Goal: Task Accomplishment & Management: Complete application form

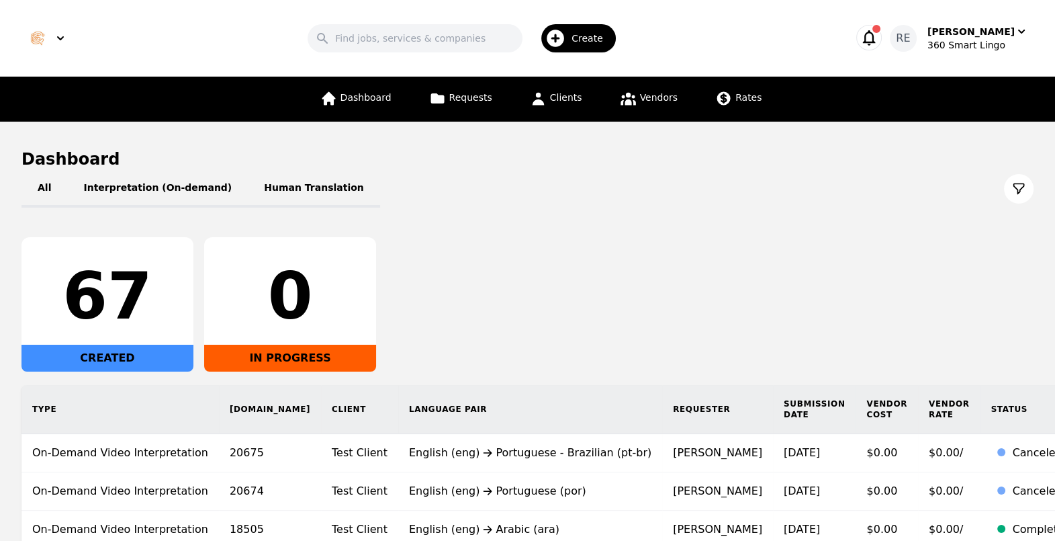
click at [617, 191] on div "All Interpretation (On-demand) Human Translation" at bounding box center [527, 189] width 1012 height 38
click at [607, 47] on div "Create" at bounding box center [579, 38] width 75 height 28
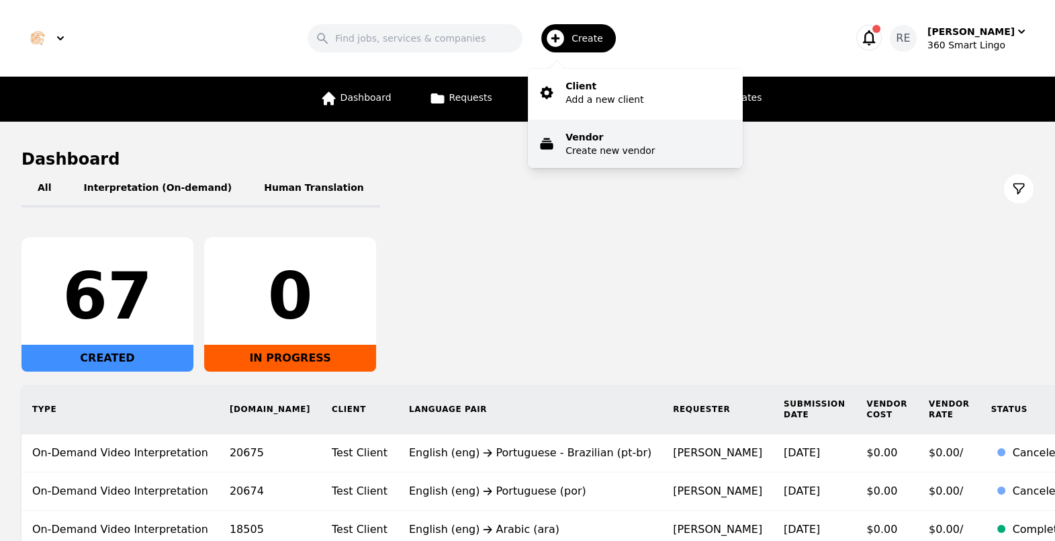
click at [605, 134] on p "Vendor" at bounding box center [610, 136] width 89 height 13
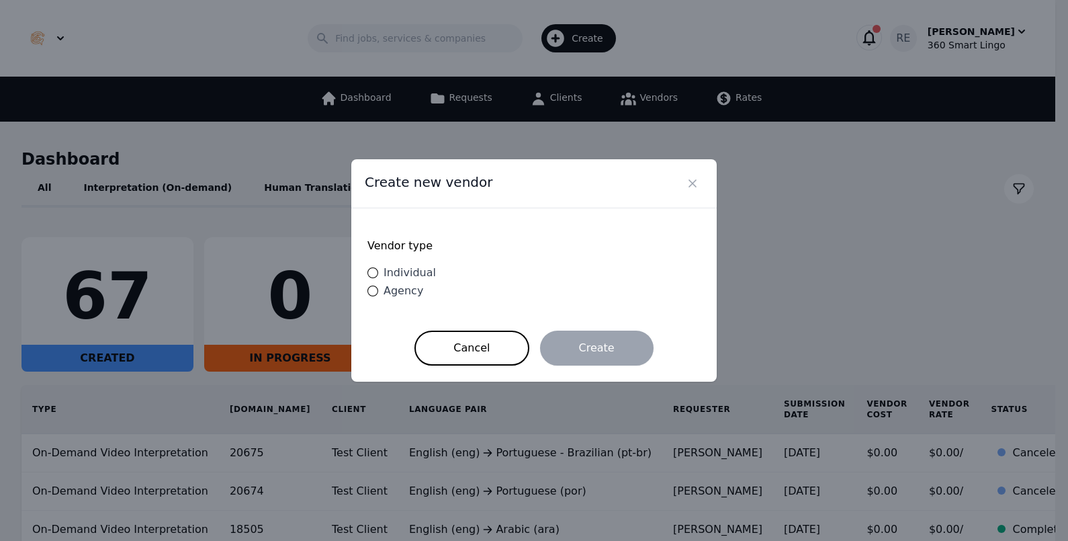
click at [427, 275] on span "Individual" at bounding box center [410, 272] width 52 height 13
click at [378, 275] on input "Individual" at bounding box center [372, 272] width 11 height 11
radio input "true"
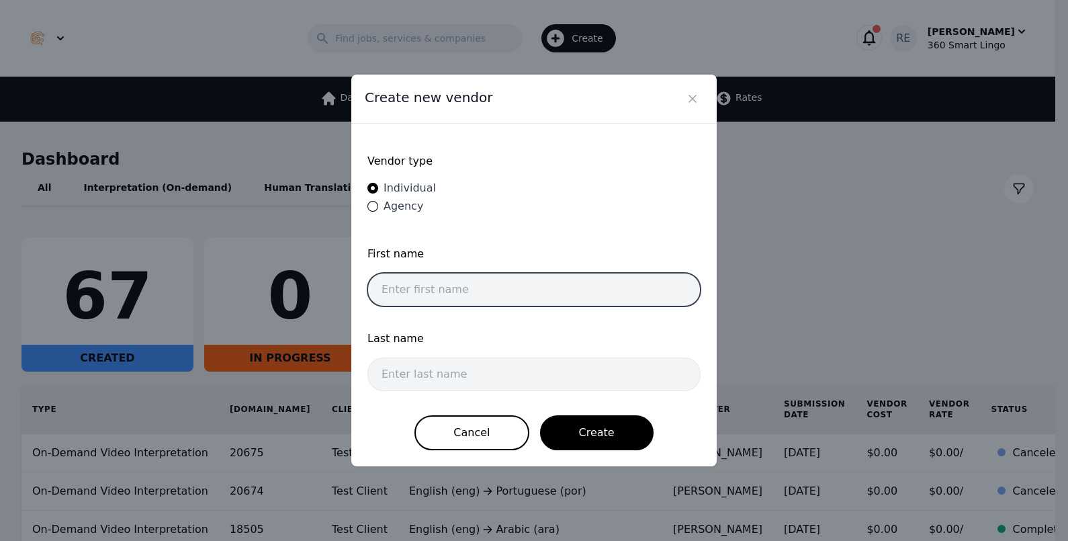
click at [562, 289] on input "text" at bounding box center [533, 290] width 333 height 34
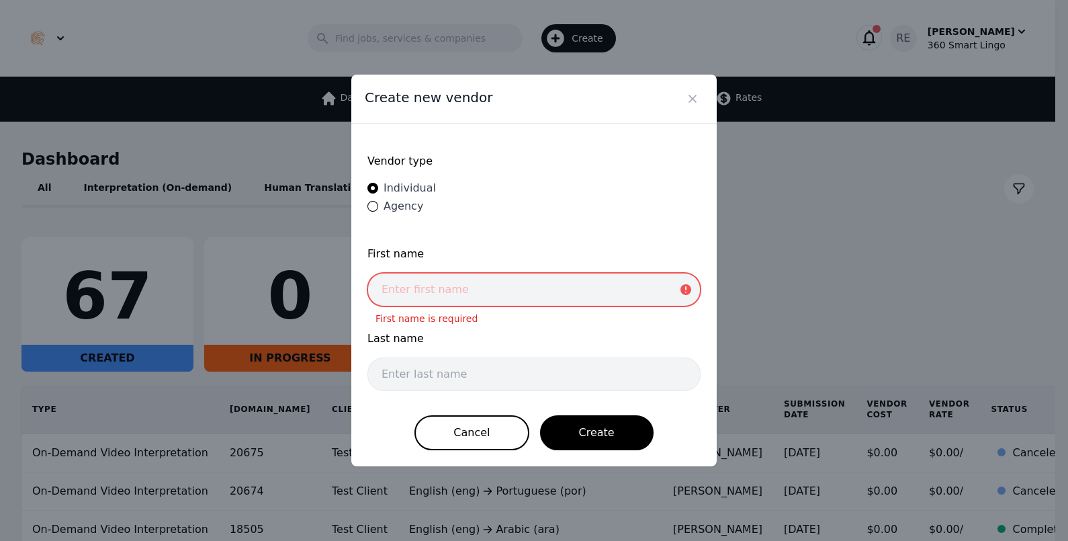
paste input "[PERSON_NAME]"
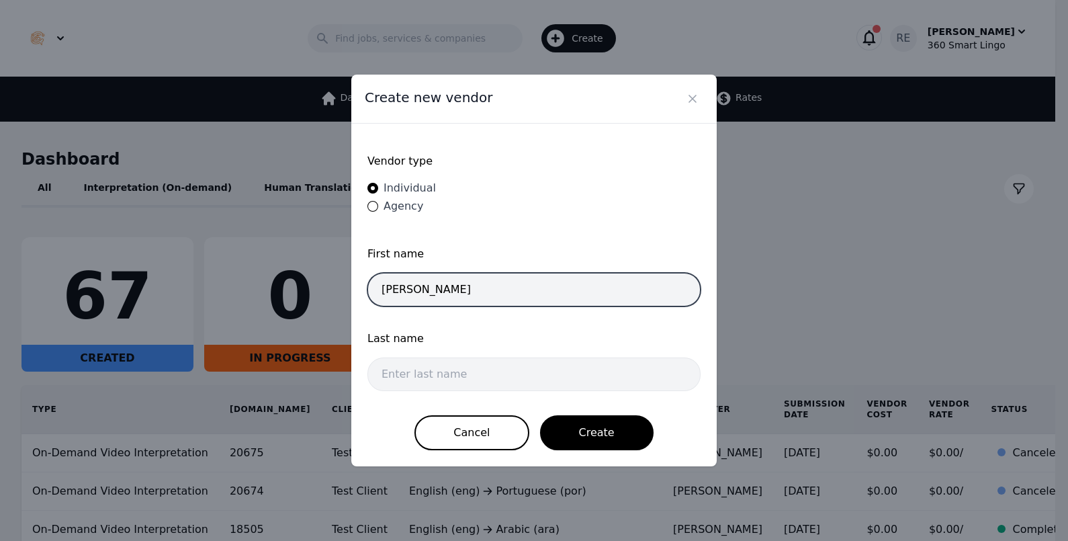
click at [413, 284] on input "[PERSON_NAME]" at bounding box center [533, 290] width 333 height 34
type input "[PERSON_NAME]"
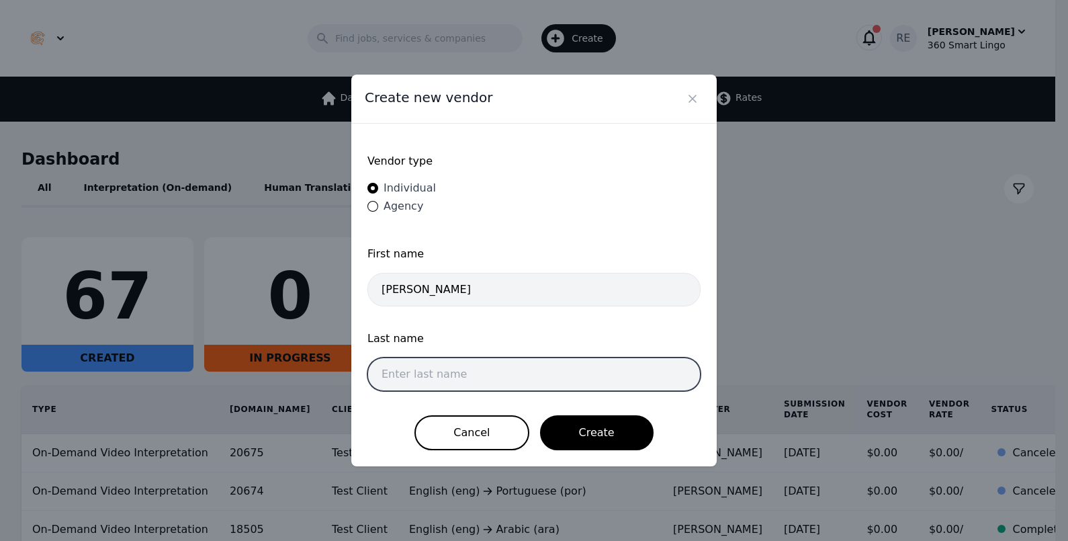
click at [444, 384] on input "text" at bounding box center [533, 374] width 333 height 34
paste input "PIERRE"
type input "PIERRE"
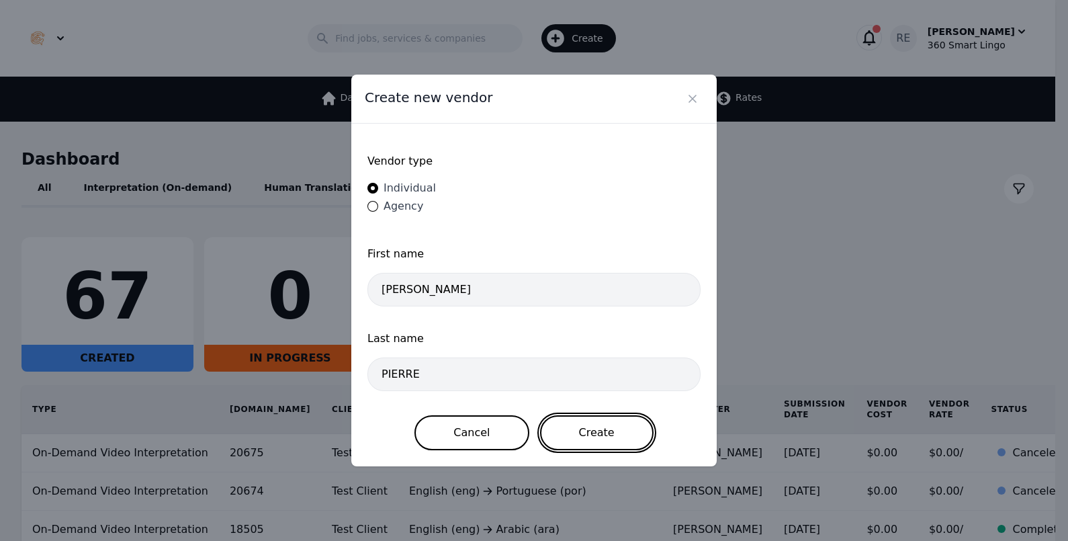
click at [551, 425] on button "Create" at bounding box center [597, 432] width 114 height 35
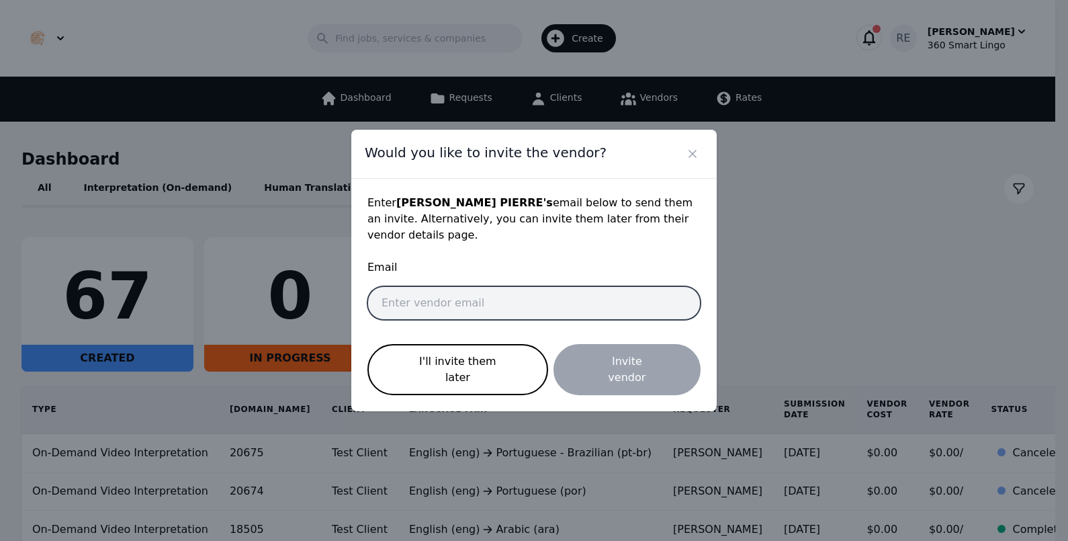
click at [436, 299] on input "email" at bounding box center [533, 303] width 333 height 34
paste input "[EMAIL_ADDRESS][DOMAIN_NAME]"
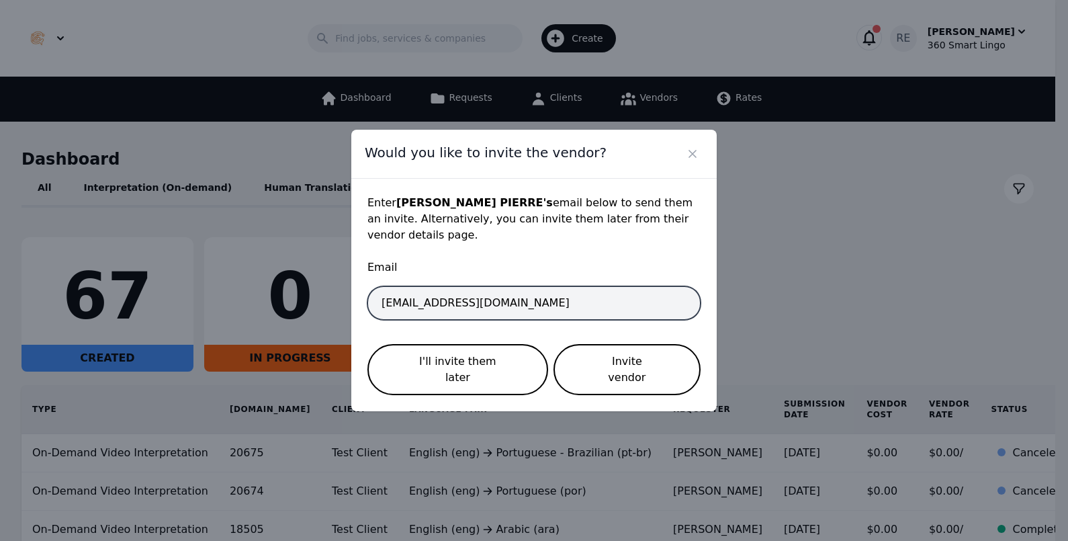
type input "[EMAIL_ADDRESS][DOMAIN_NAME]"
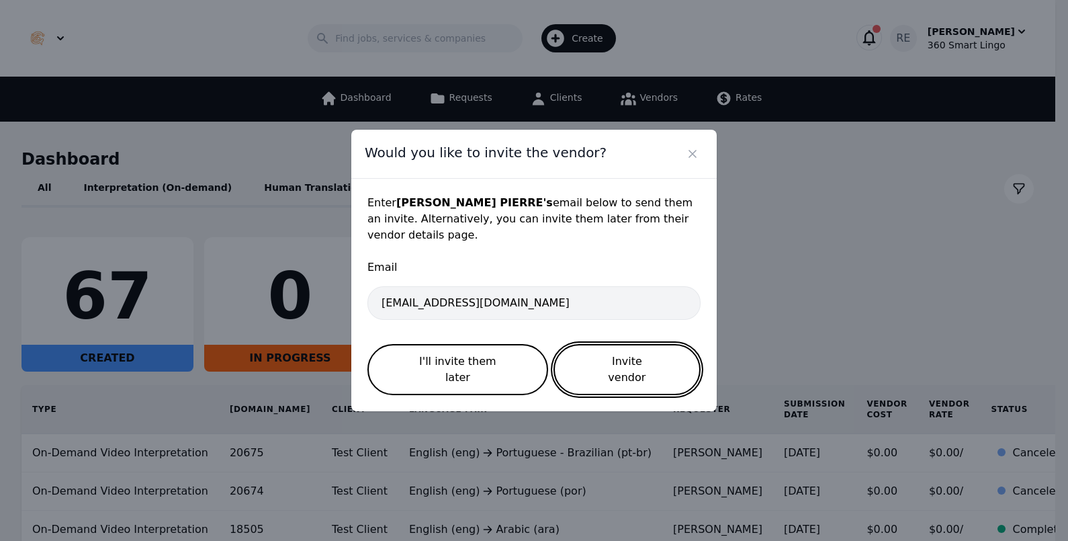
click at [619, 365] on button "Invite vendor" at bounding box center [627, 369] width 147 height 51
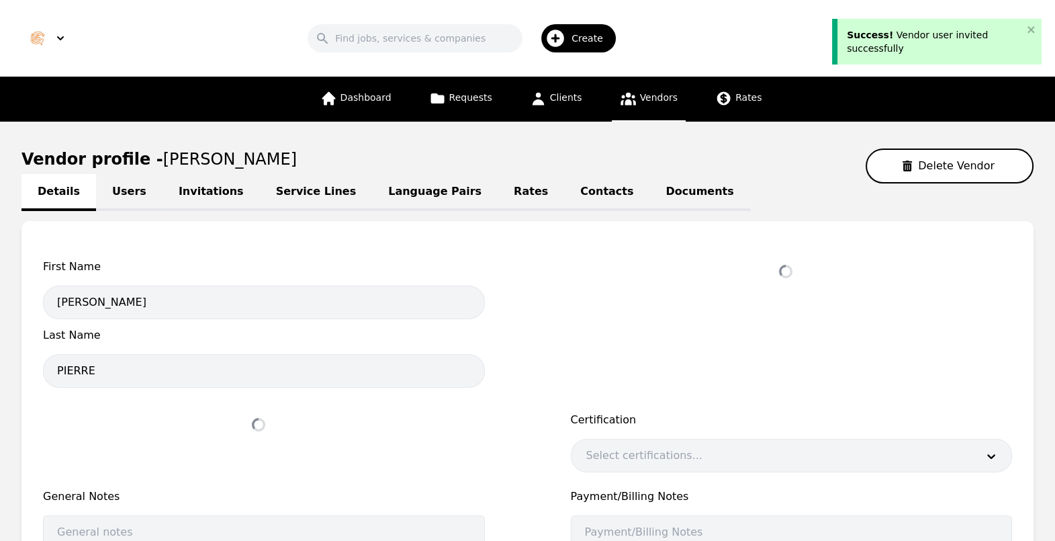
select select "active"
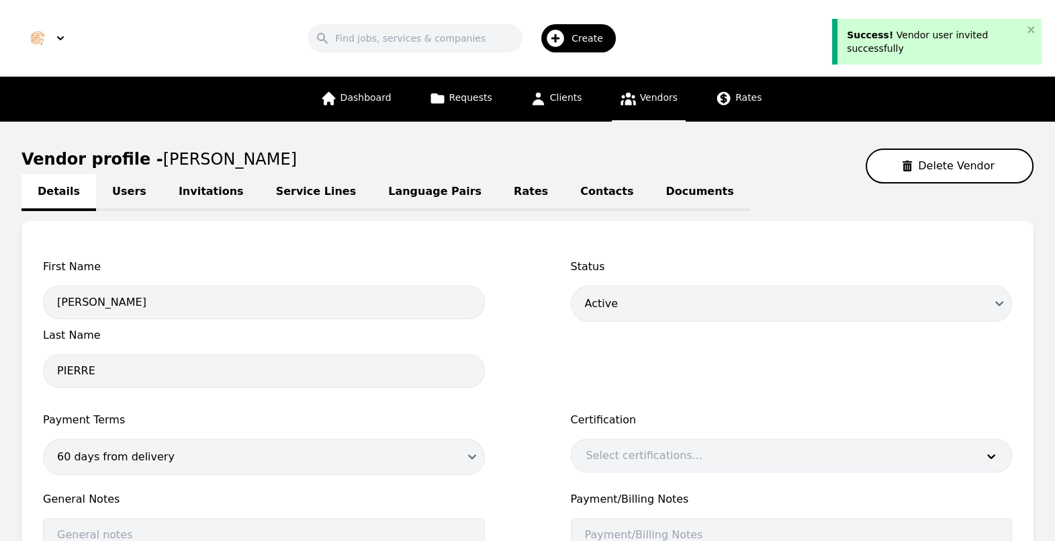
click at [111, 179] on link "Users" at bounding box center [129, 192] width 67 height 37
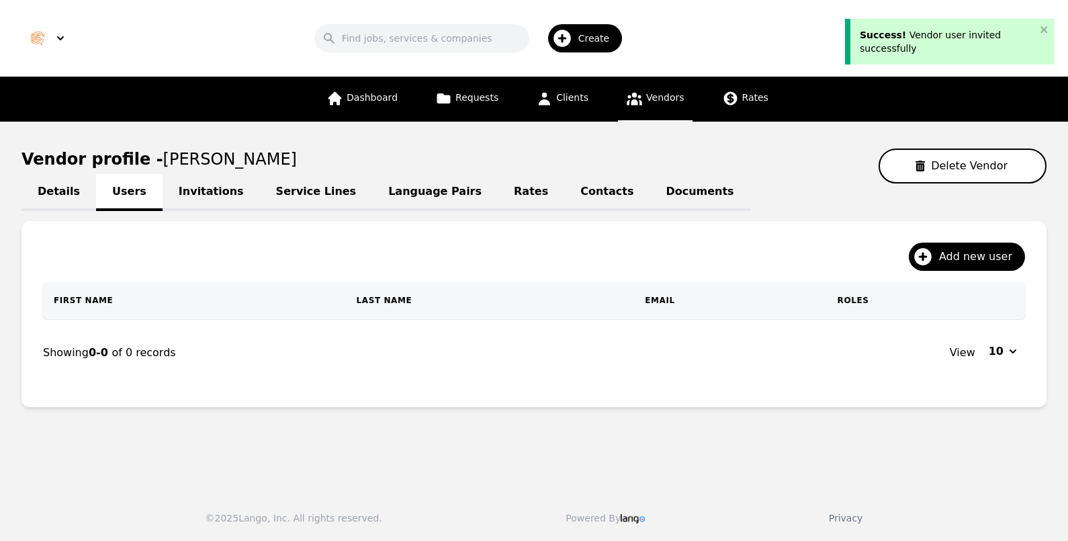
click at [204, 184] on link "Invitations" at bounding box center [211, 192] width 97 height 37
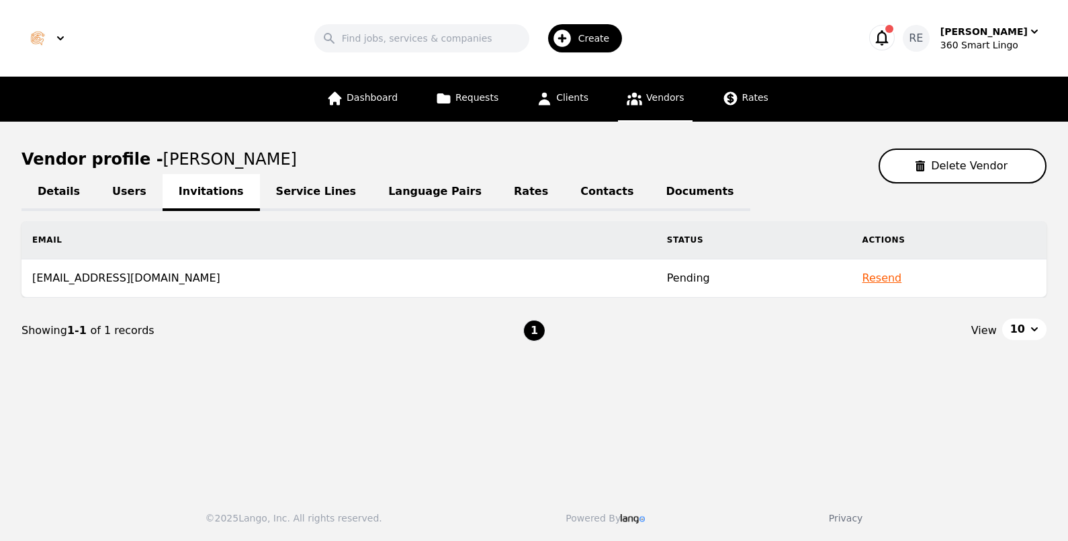
click at [301, 201] on link "Service Lines" at bounding box center [316, 192] width 113 height 37
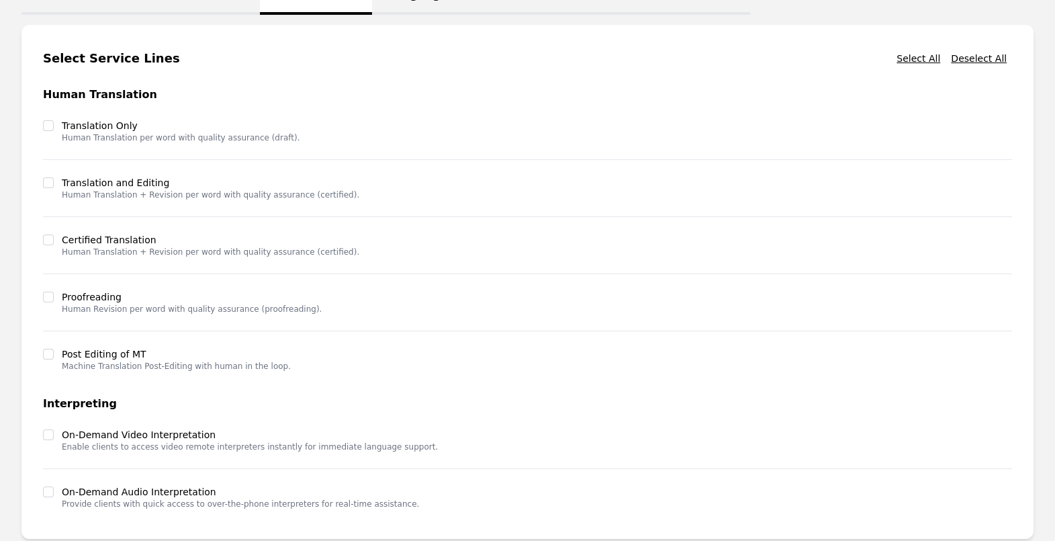
scroll to position [326, 0]
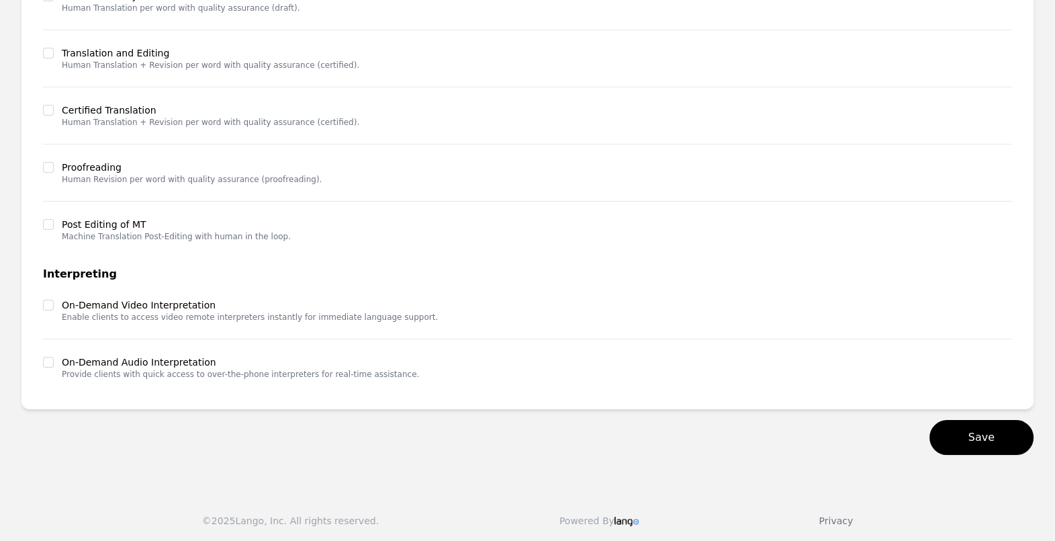
click at [85, 282] on div "Interpreting On-Demand Video Interpretation Enable clients to access video remo…" at bounding box center [527, 327] width 969 height 122
click at [81, 298] on label "On-Demand Video Interpretation" at bounding box center [250, 304] width 376 height 13
click at [50, 306] on input "checkbox" at bounding box center [48, 305] width 11 height 11
checkbox input "true"
drag, startPoint x: 44, startPoint y: 346, endPoint x: 44, endPoint y: 357, distance: 10.7
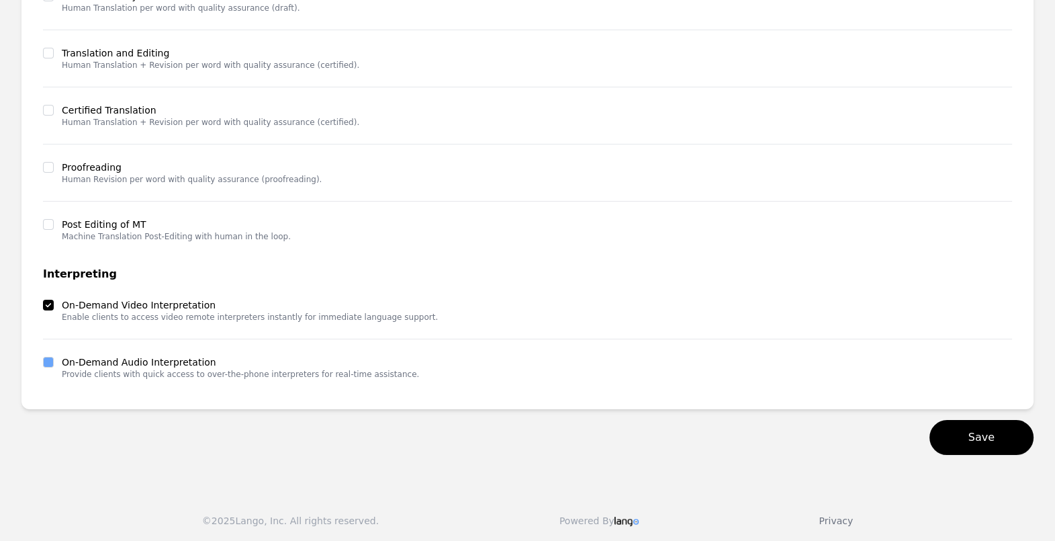
click at [44, 357] on div "On-Demand Audio Interpretation Provide clients with quick access to over-the-ph…" at bounding box center [527, 367] width 969 height 40
click at [50, 361] on input "checkbox" at bounding box center [48, 362] width 11 height 11
checkbox input "true"
click at [982, 437] on button "Save" at bounding box center [982, 437] width 104 height 35
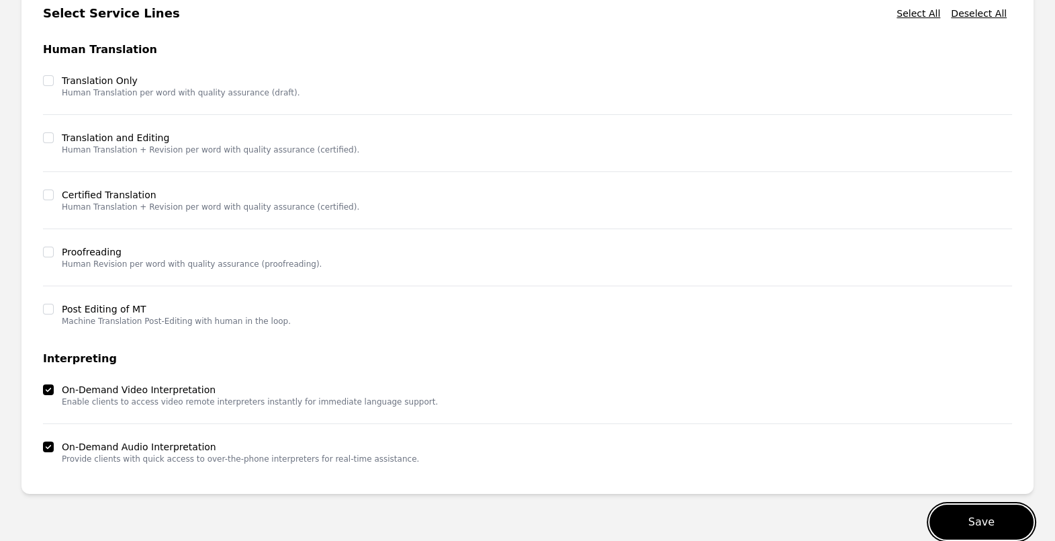
scroll to position [158, 0]
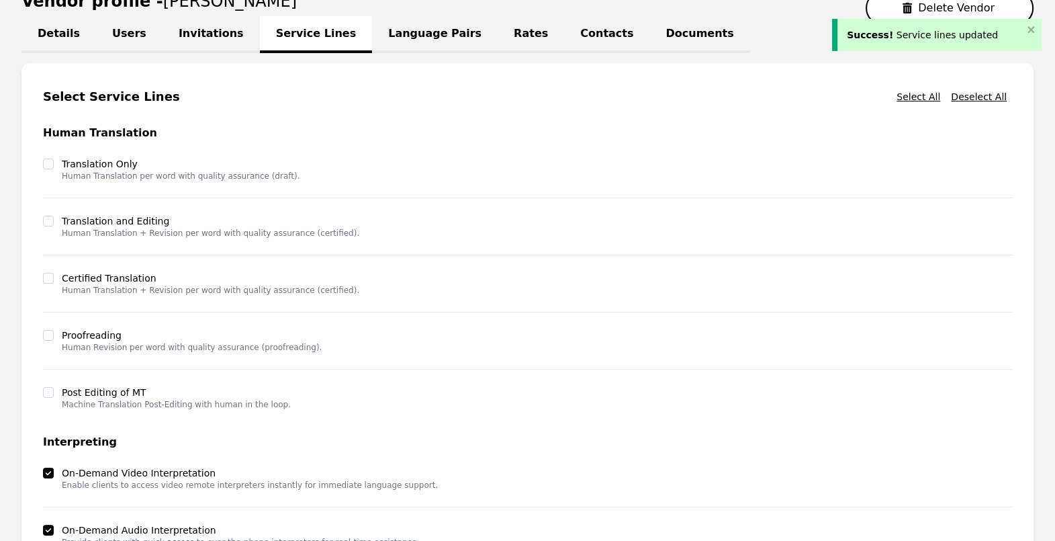
click at [393, 43] on link "Language Pairs" at bounding box center [435, 34] width 126 height 37
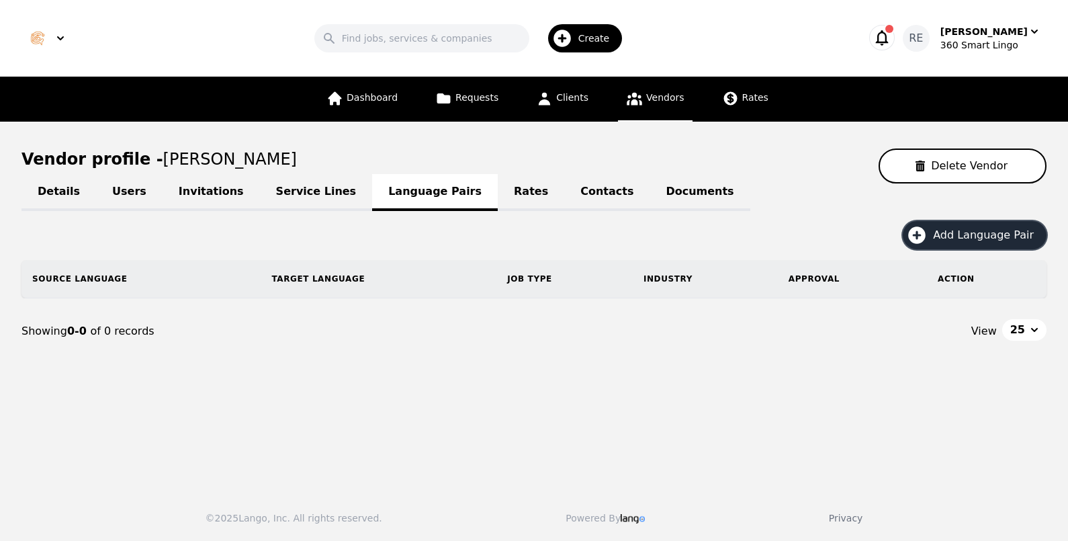
click at [951, 244] on button "Add Language Pair" at bounding box center [975, 235] width 144 height 28
